Goal: Information Seeking & Learning: Learn about a topic

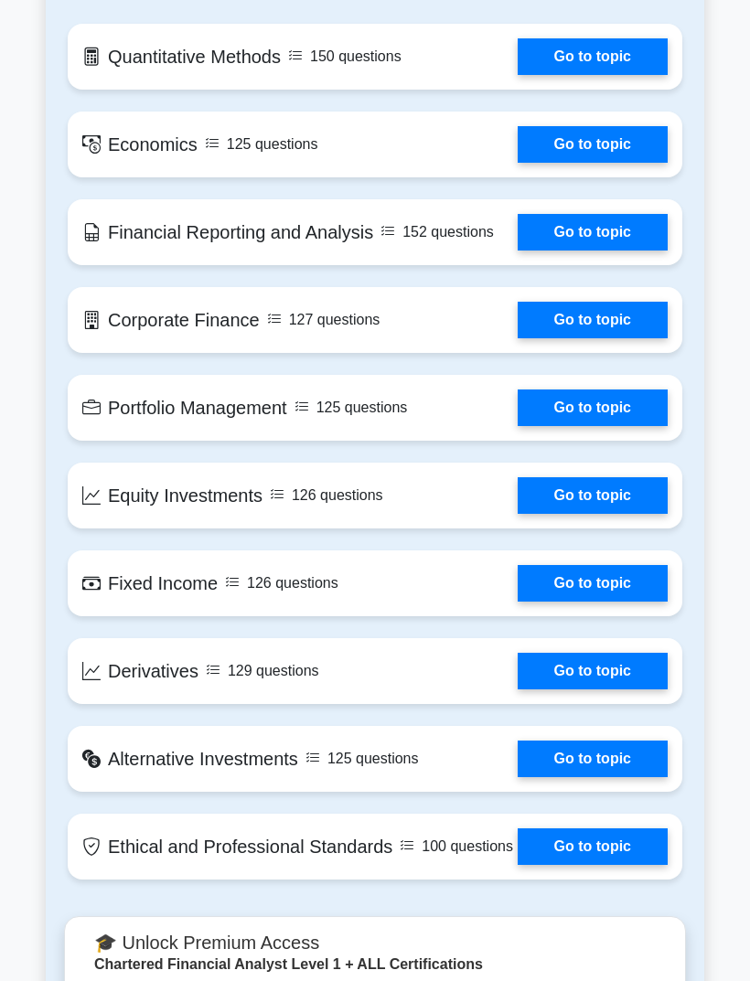
scroll to position [1383, 0]
click at [626, 602] on link "Go to topic" at bounding box center [593, 583] width 150 height 37
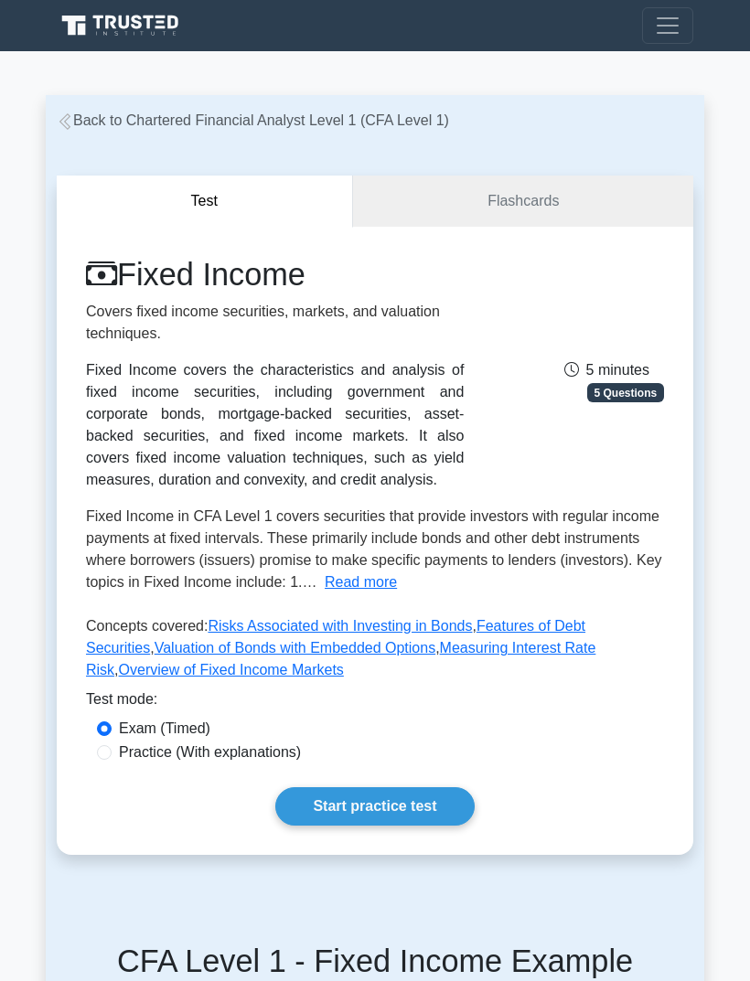
click at [110, 760] on input "Practice (With explanations)" at bounding box center [104, 752] width 15 height 15
radio input "true"
click at [407, 826] on link "Start practice test" at bounding box center [374, 806] width 198 height 38
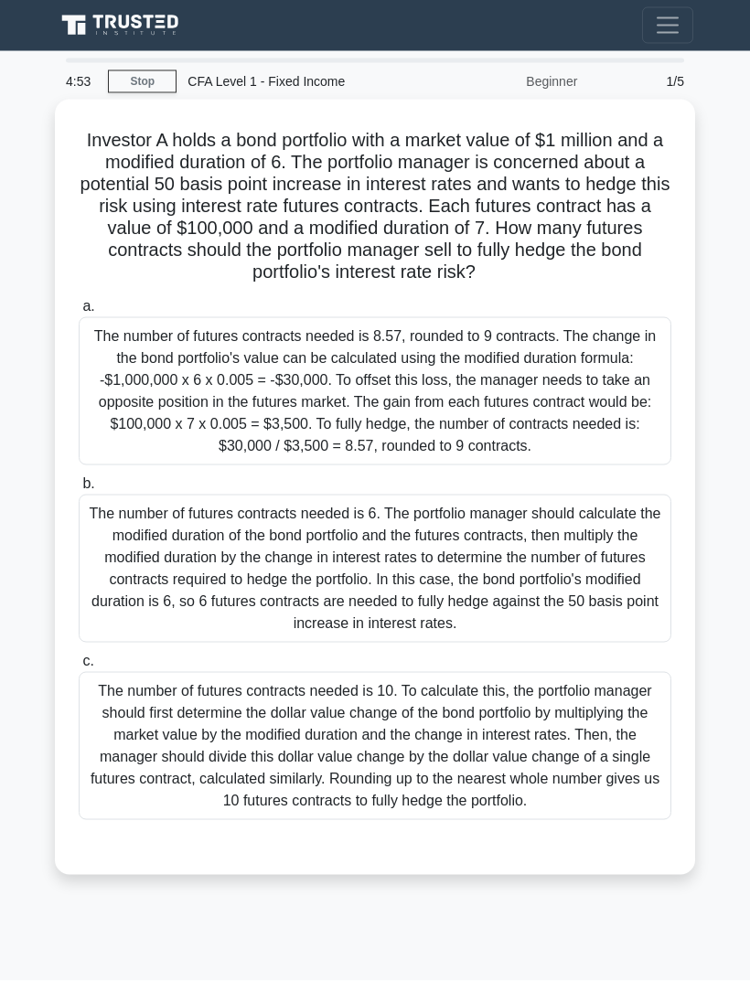
scroll to position [59, 0]
click at [155, 70] on link "Stop" at bounding box center [142, 81] width 69 height 23
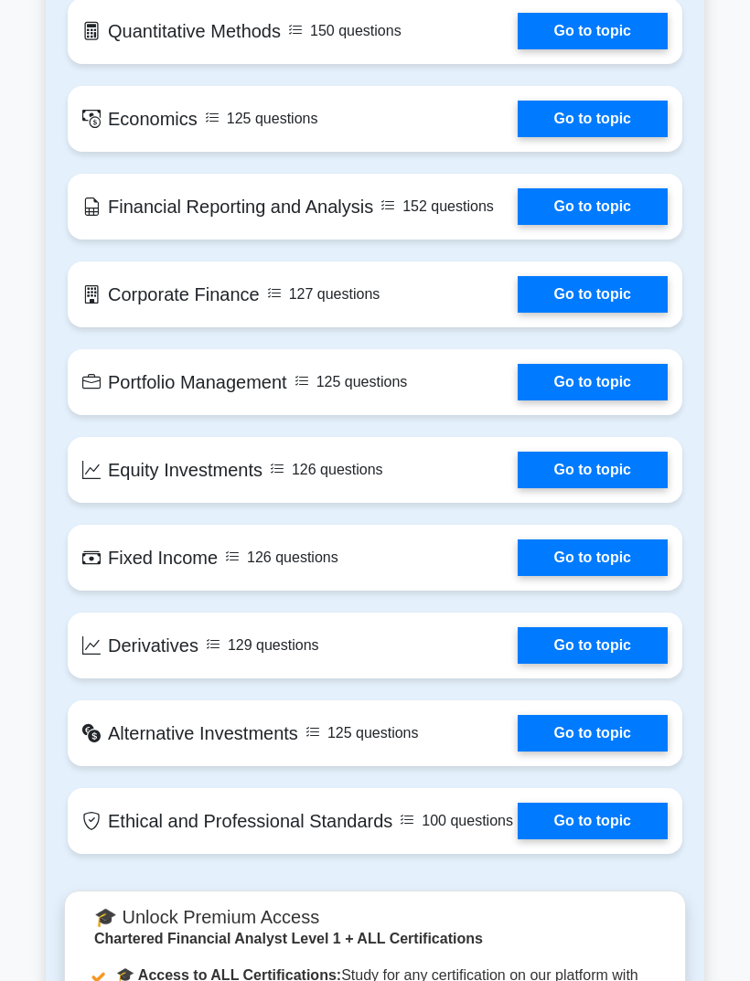
scroll to position [1407, 0]
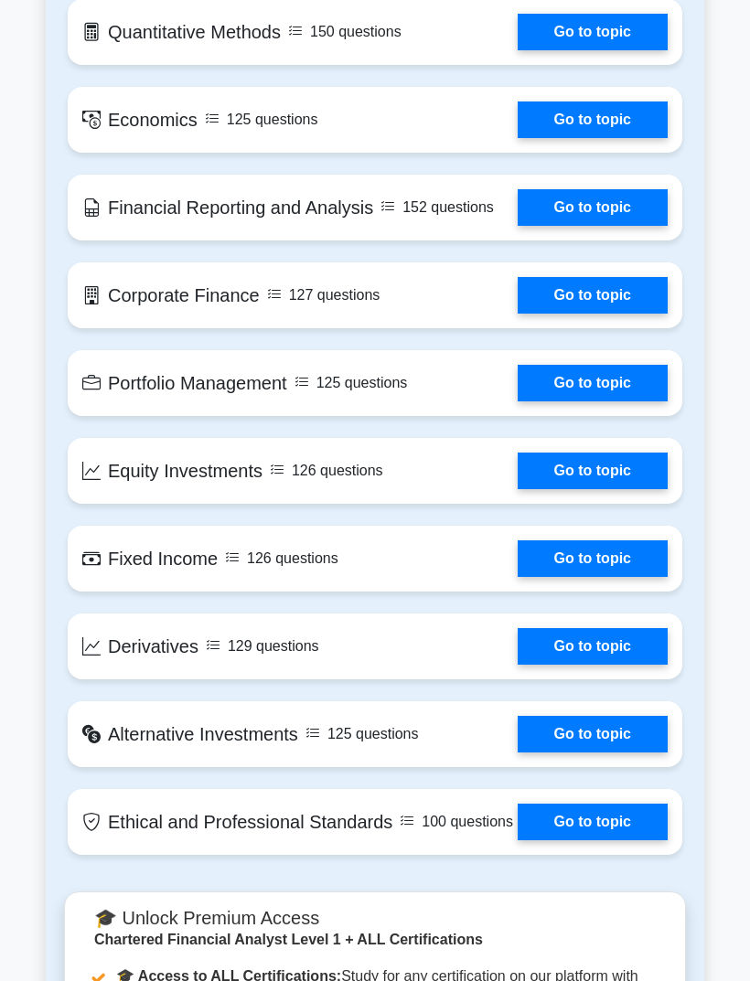
click at [654, 226] on link "Go to topic" at bounding box center [593, 207] width 150 height 37
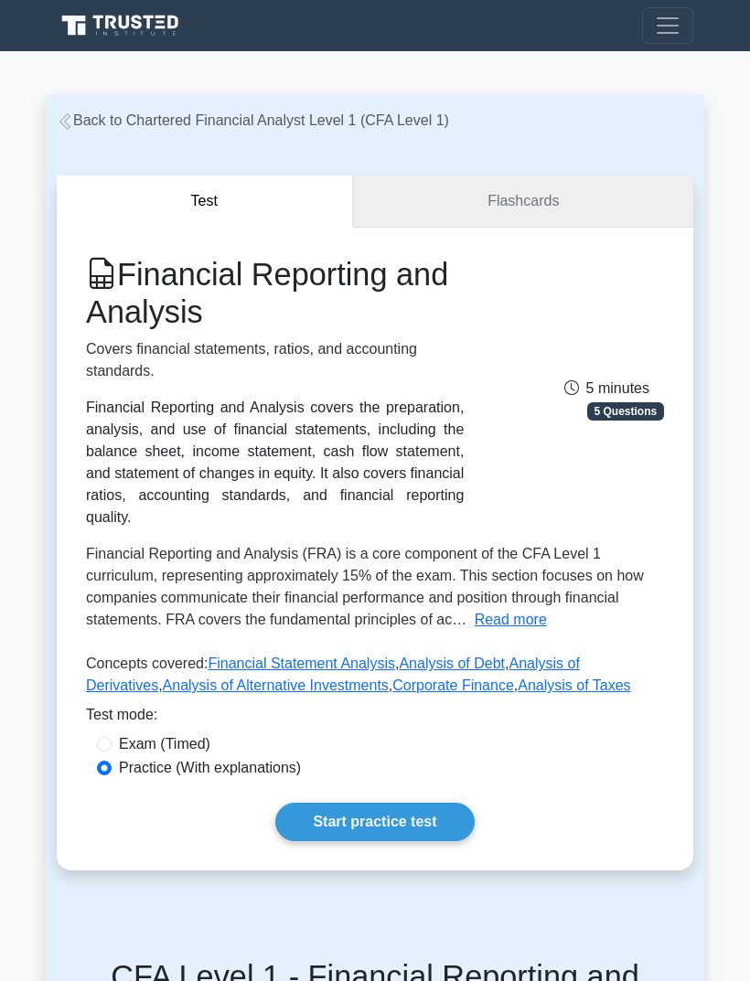
click at [608, 204] on link "Flashcards" at bounding box center [523, 202] width 340 height 52
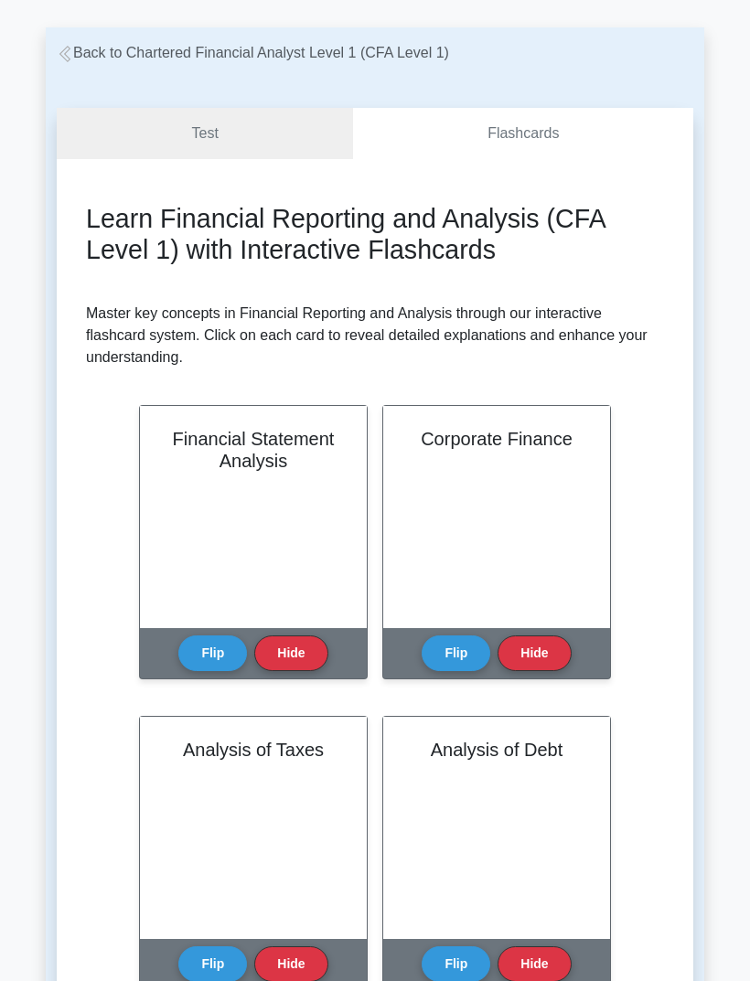
scroll to position [66, 0]
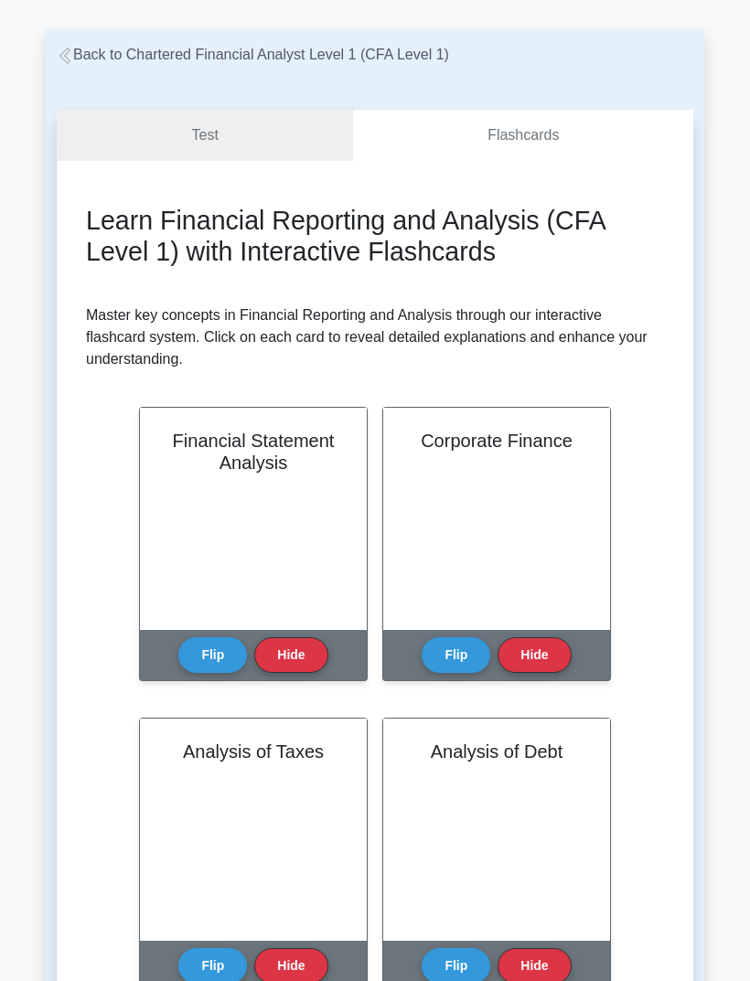
click at [239, 140] on link "Test" at bounding box center [205, 136] width 296 height 52
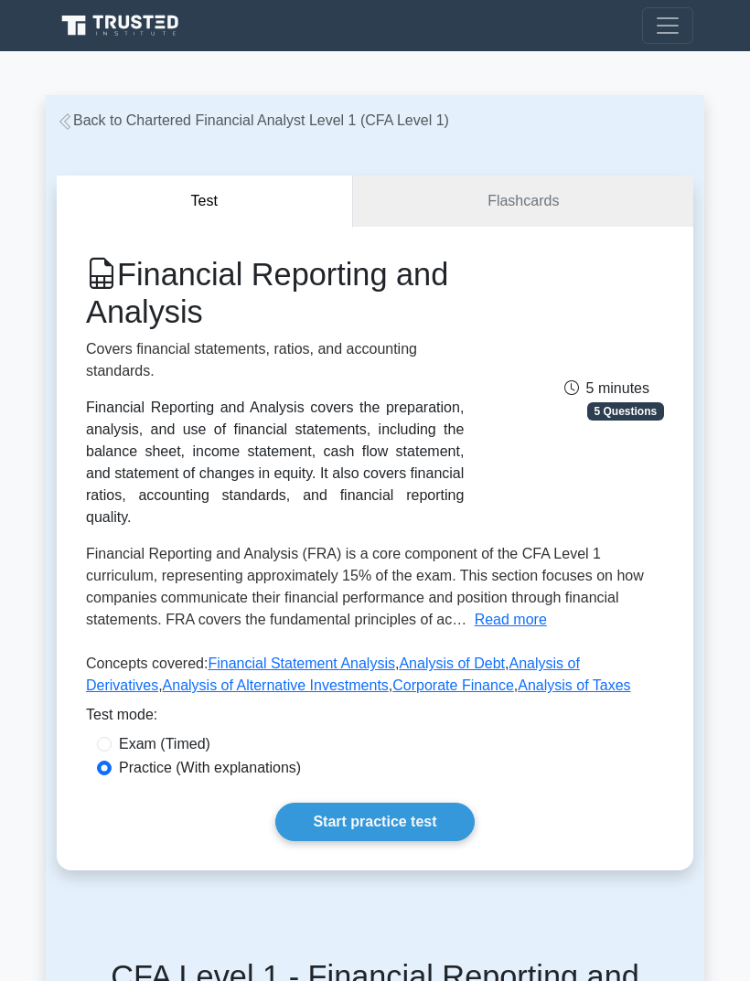
click at [402, 841] on link "Start practice test" at bounding box center [374, 822] width 198 height 38
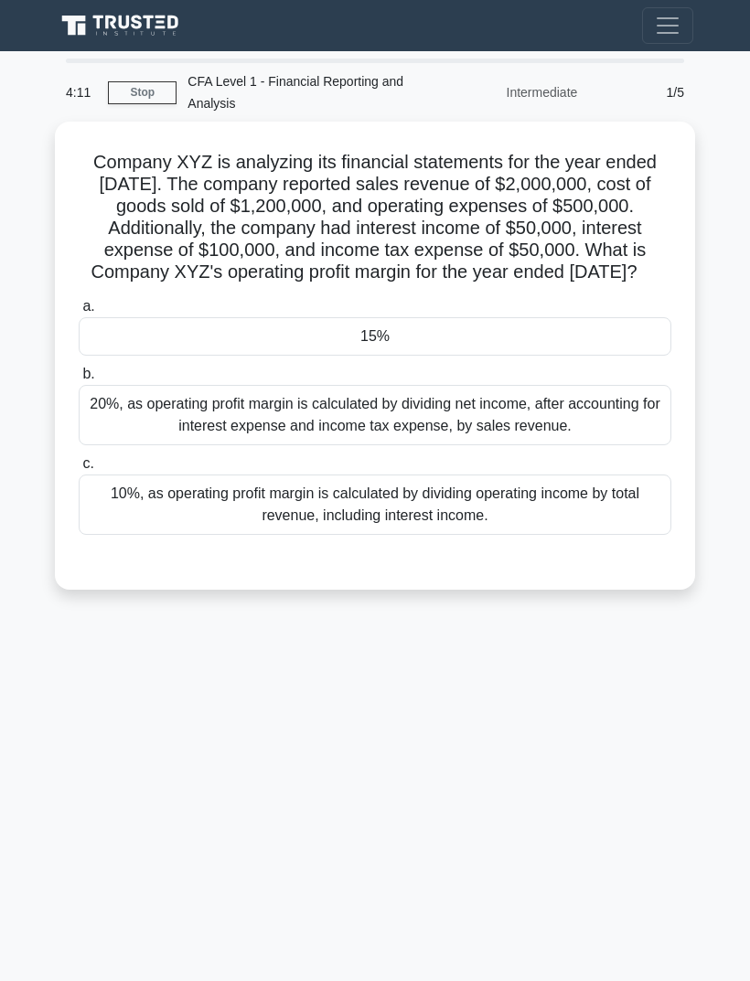
click at [529, 356] on div "15%" at bounding box center [375, 336] width 593 height 38
click at [79, 313] on input "a. 15%" at bounding box center [79, 307] width 0 height 12
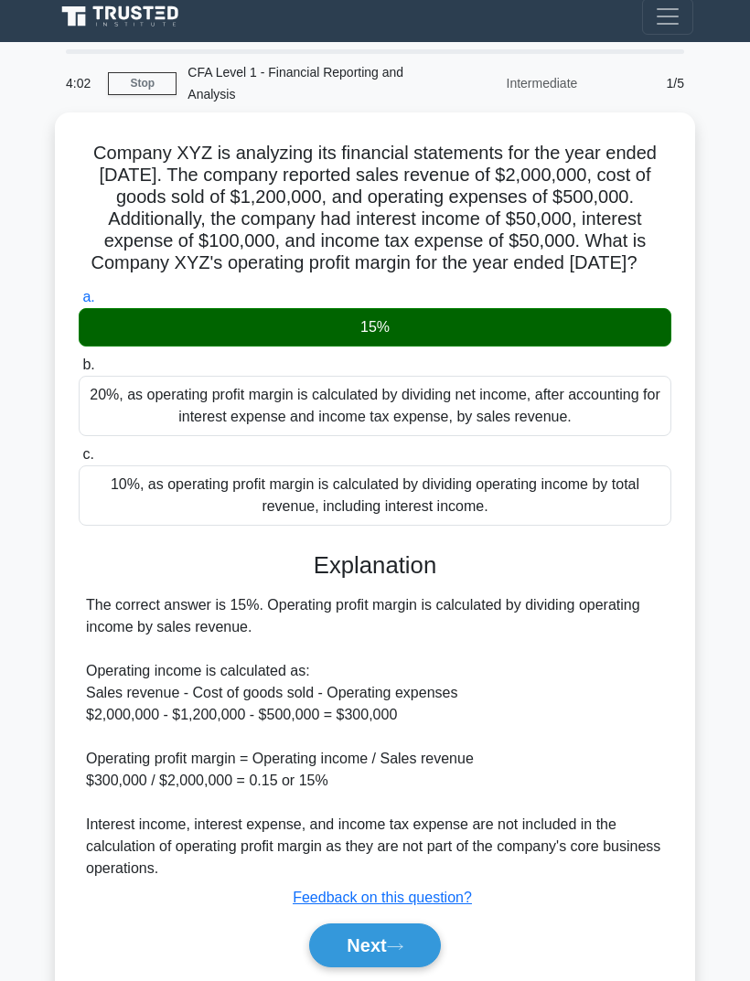
scroll to position [8, 0]
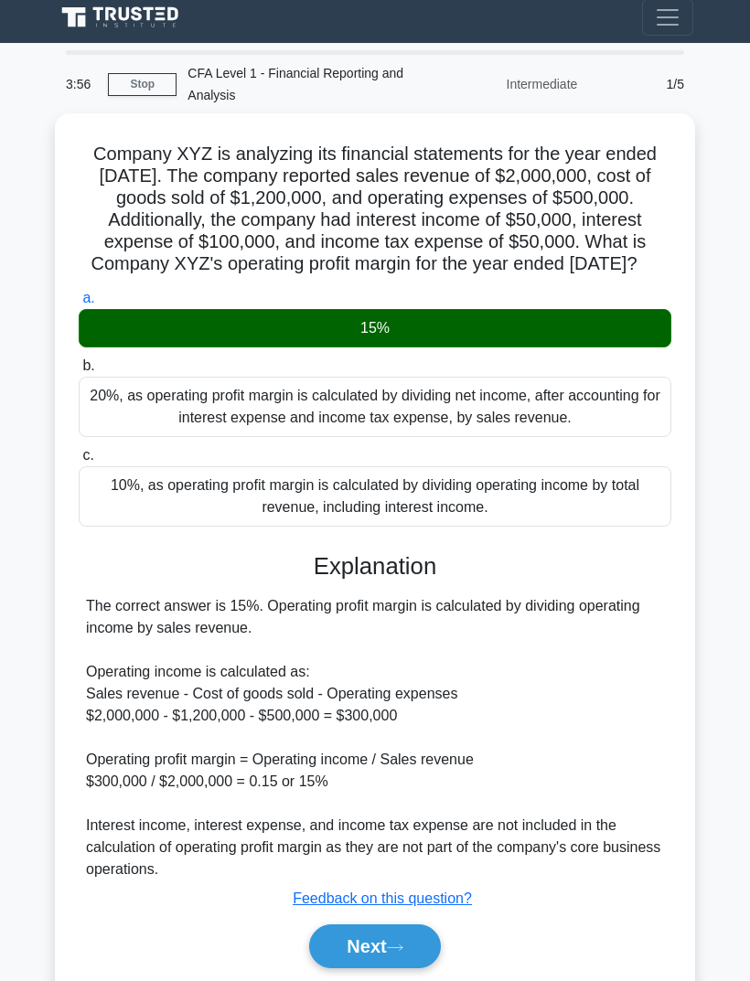
click at [683, 454] on div "Company XYZ is analyzing its financial statements for the year ended December 3…" at bounding box center [374, 563] width 625 height 884
click at [413, 968] on button "Next" at bounding box center [374, 947] width 131 height 44
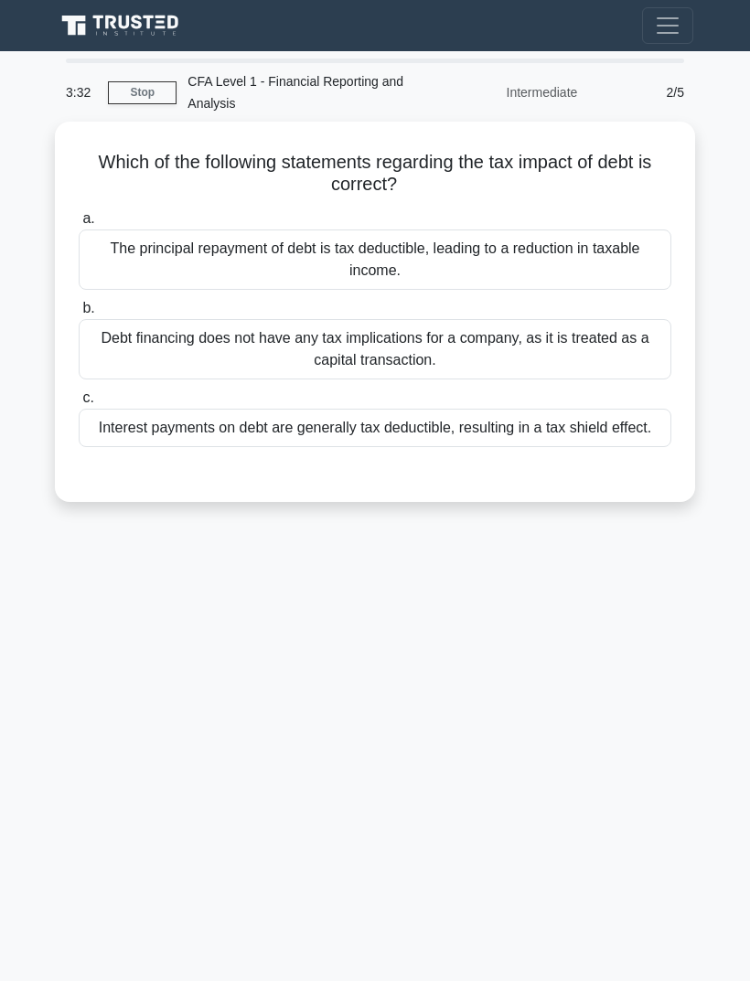
click at [621, 437] on div "Interest payments on debt are generally tax deductible, resulting in a tax shie…" at bounding box center [375, 428] width 593 height 38
click at [79, 404] on input "c. Interest payments on debt are generally tax deductible, resulting in a tax s…" at bounding box center [79, 398] width 0 height 12
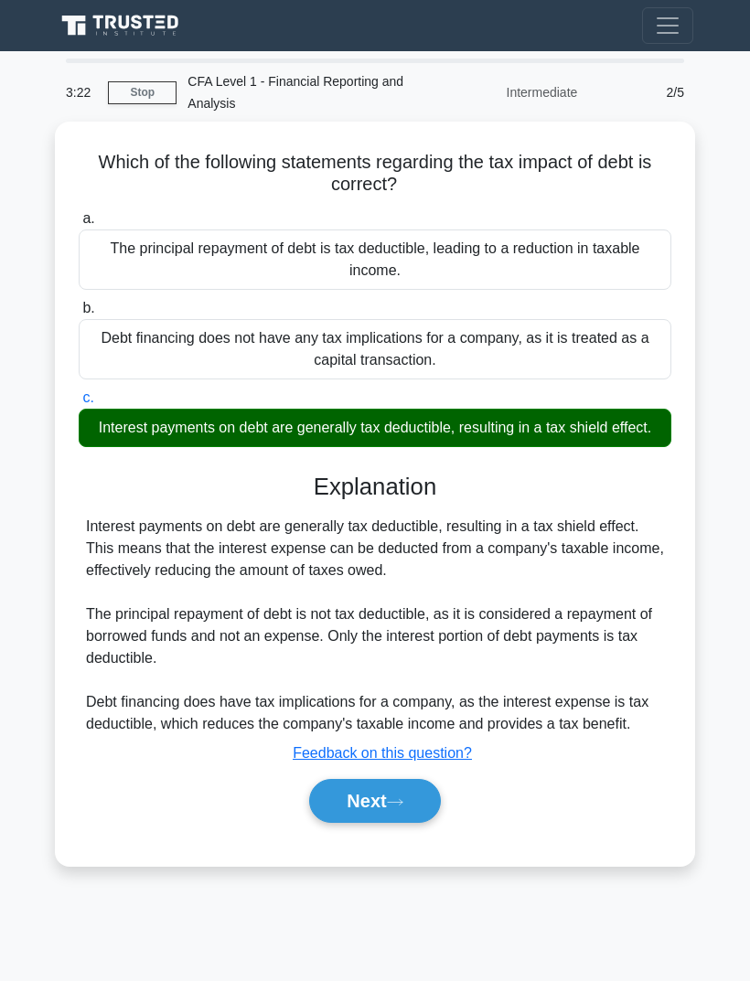
click at [403, 807] on icon at bounding box center [395, 802] width 16 height 10
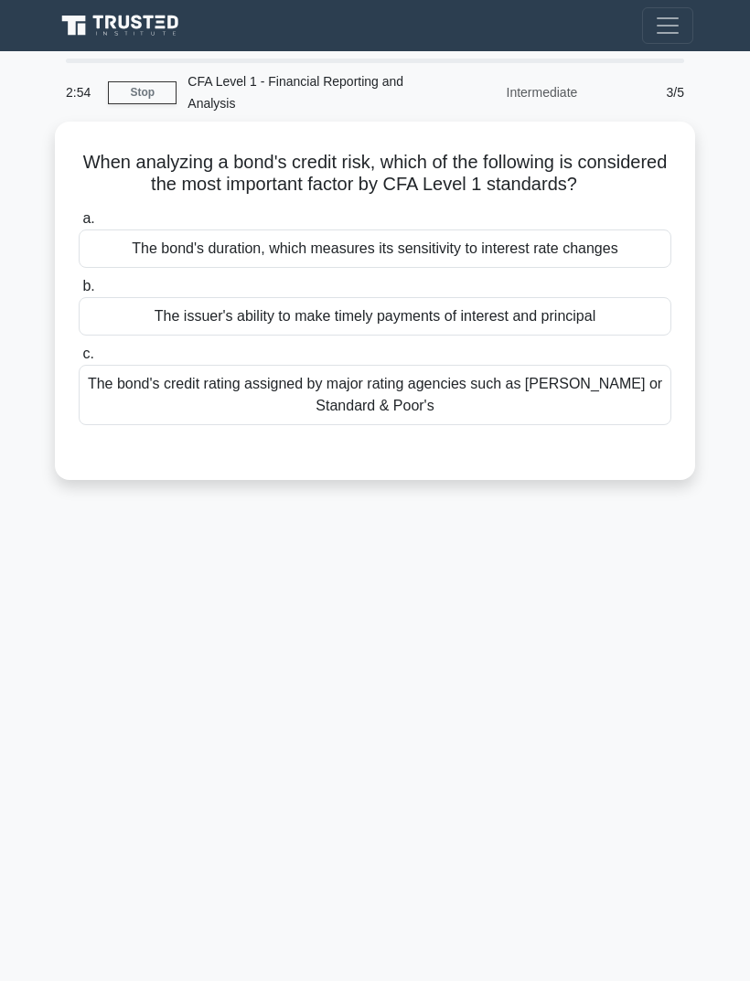
click at [613, 331] on div "The issuer's ability to make timely payments of interest and principal" at bounding box center [375, 316] width 593 height 38
click at [79, 293] on input "b. The issuer's ability to make timely payments of interest and principal" at bounding box center [79, 287] width 0 height 12
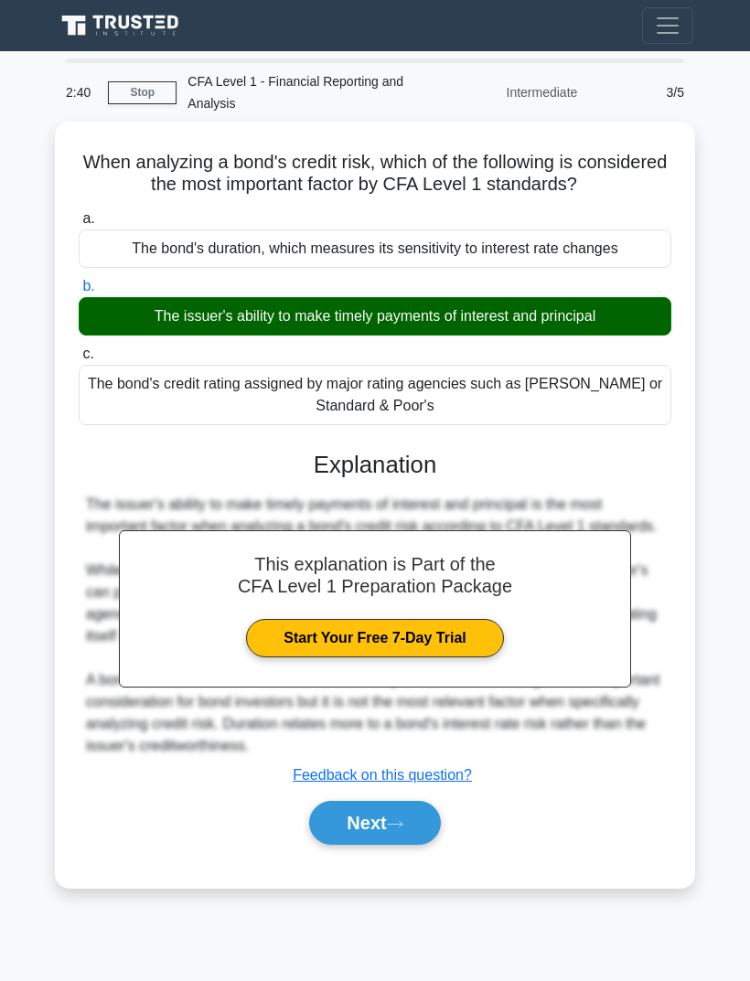
click at [485, 643] on link "Start Your Free 7-Day Trial" at bounding box center [374, 638] width 257 height 38
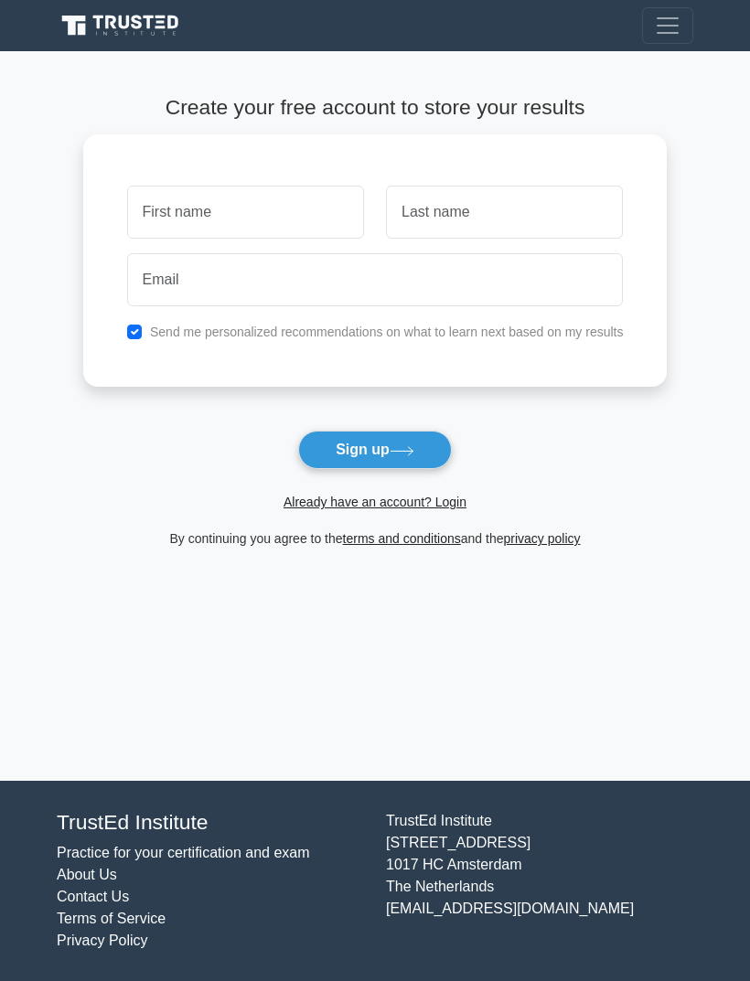
click at [214, 201] on input "text" at bounding box center [245, 212] width 237 height 53
type input "Divya"
click at [463, 202] on input "text" at bounding box center [504, 212] width 237 height 53
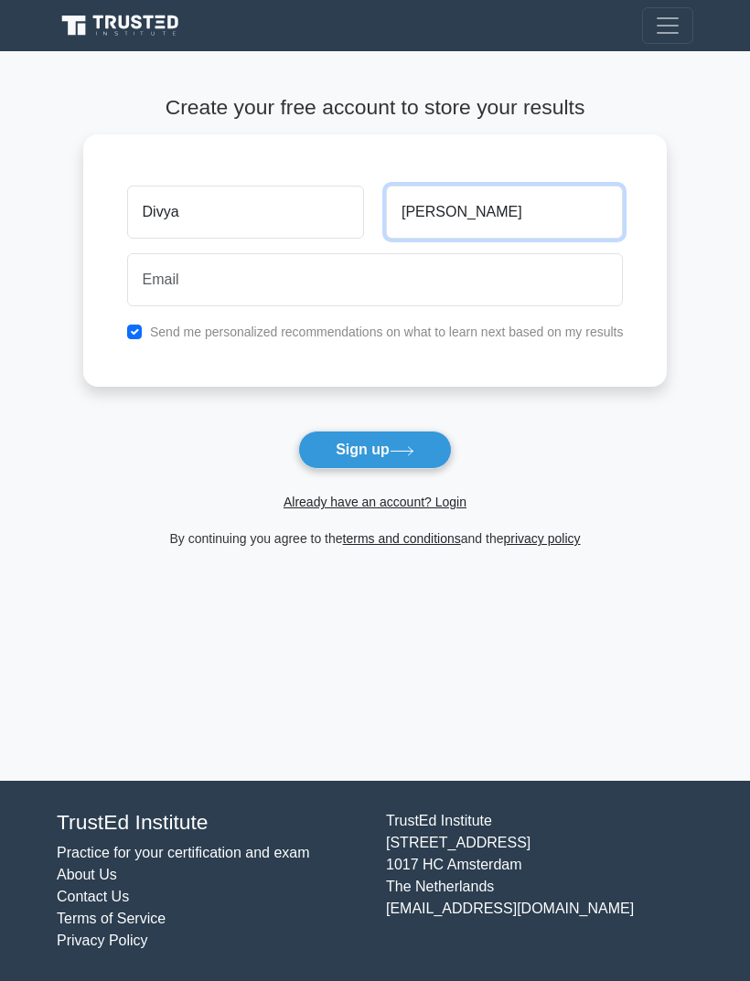
type input "Kerkar"
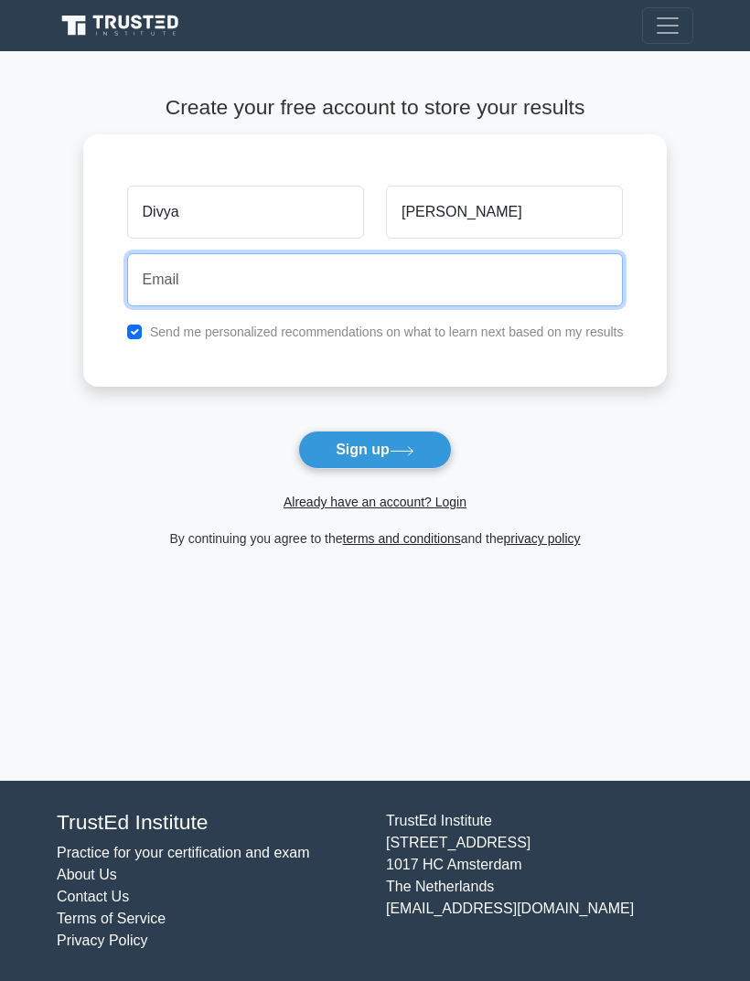
click at [198, 260] on input "email" at bounding box center [375, 279] width 497 height 53
type input "divyakerkar724@gmail.com"
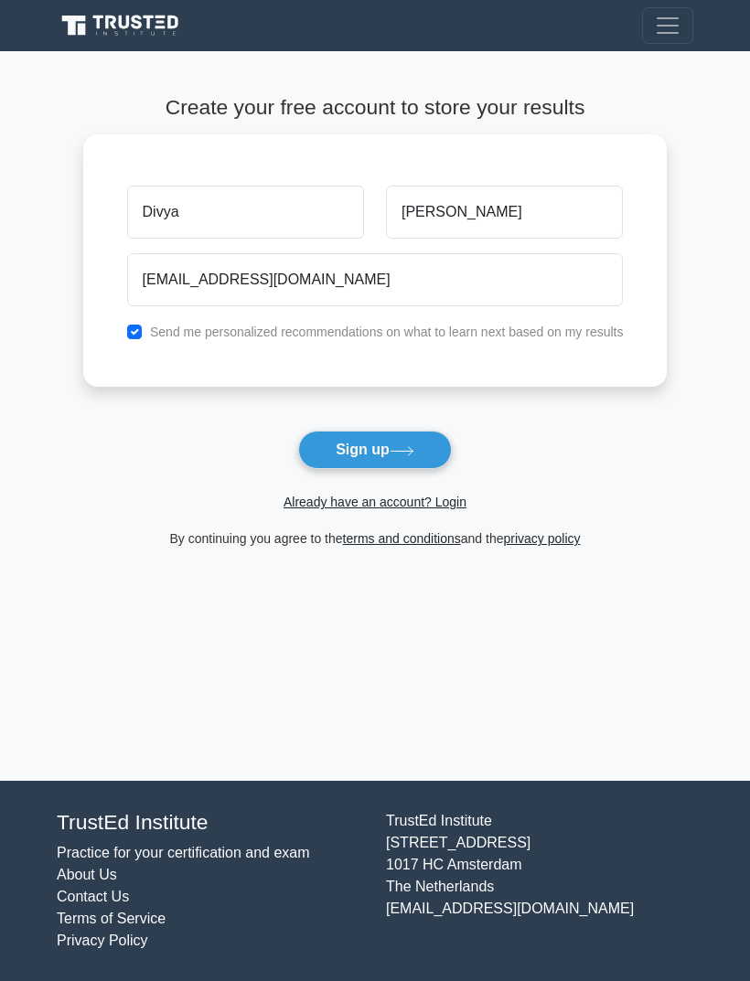
click at [425, 446] on button "Sign up" at bounding box center [375, 450] width 154 height 38
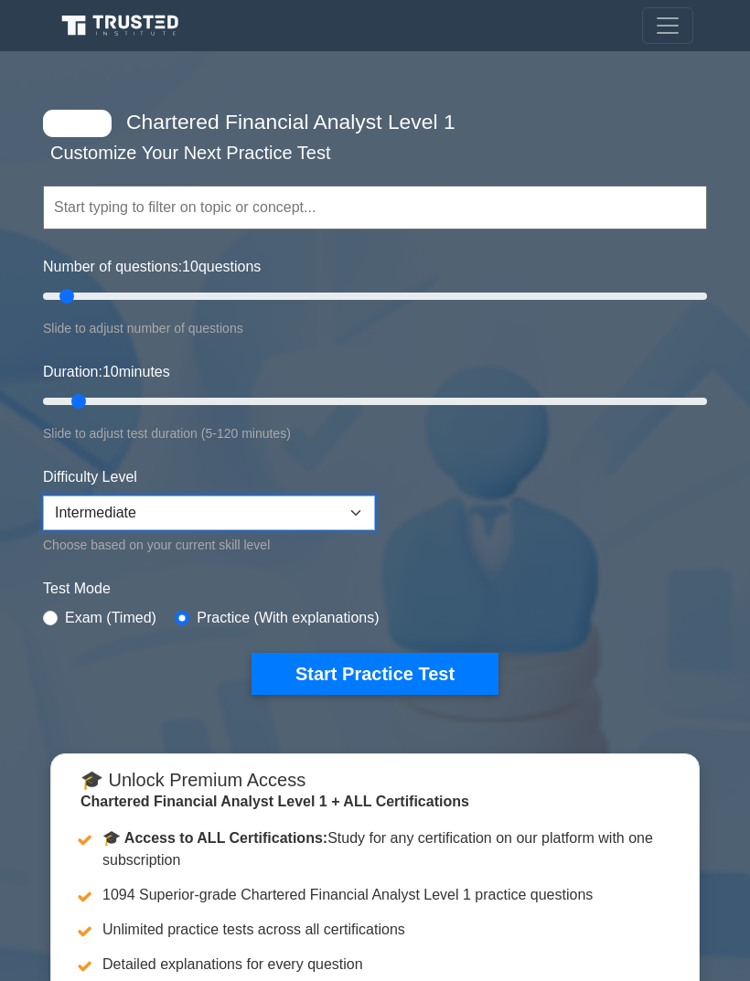
click at [356, 500] on select "Beginner Intermediate Expert" at bounding box center [209, 513] width 332 height 35
select select "beginner"
